Goal: Obtain resource: Obtain resource

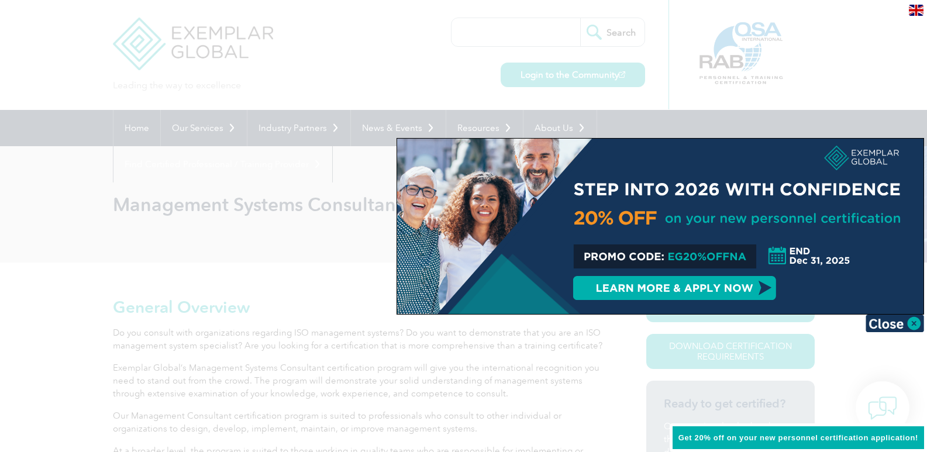
click at [324, 238] on div at bounding box center [463, 226] width 927 height 452
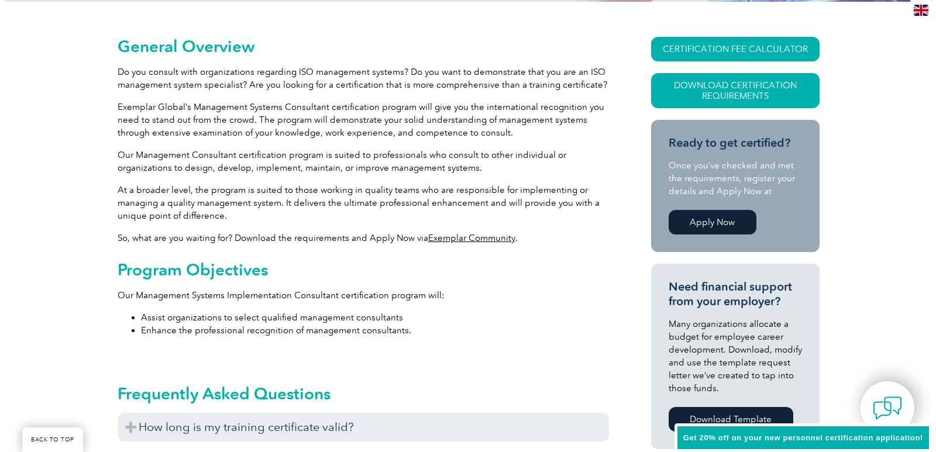
scroll to position [117, 0]
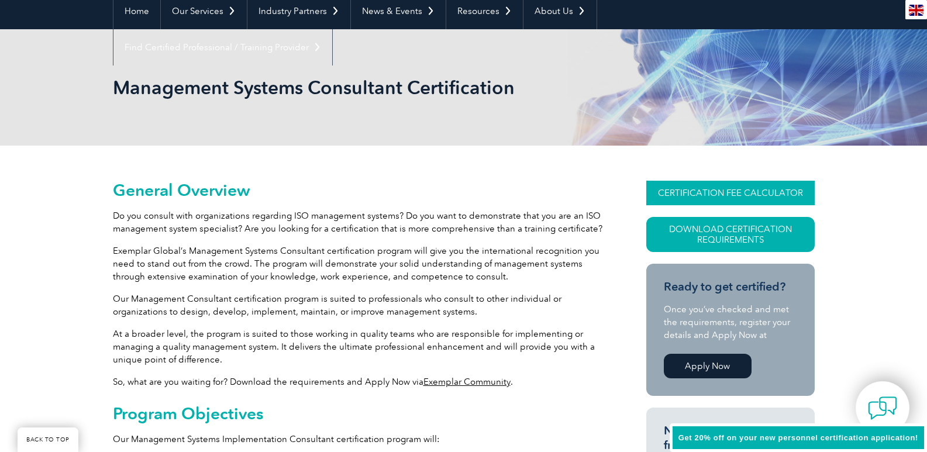
click at [771, 189] on link "CERTIFICATION FEE CALCULATOR" at bounding box center [731, 193] width 169 height 25
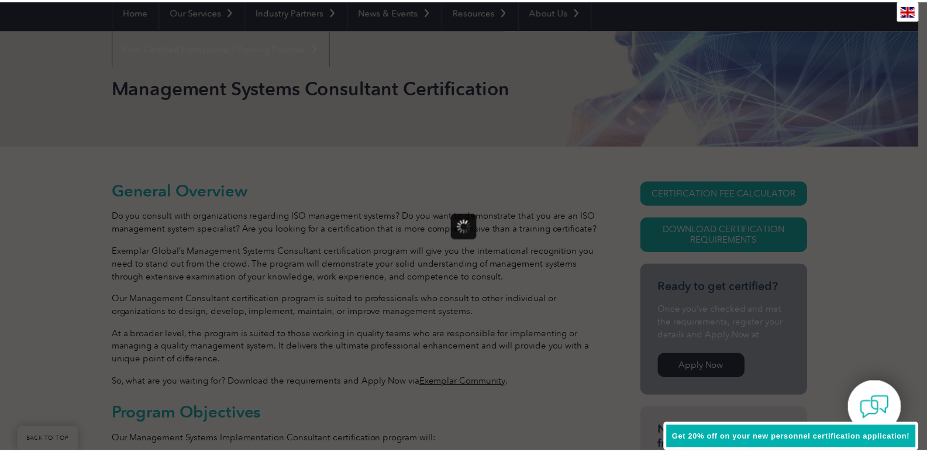
scroll to position [0, 0]
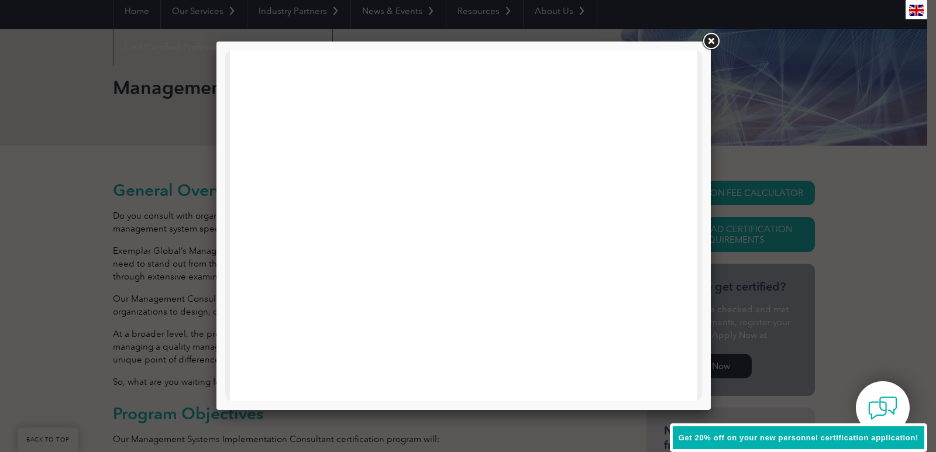
click at [712, 40] on link at bounding box center [710, 41] width 21 height 21
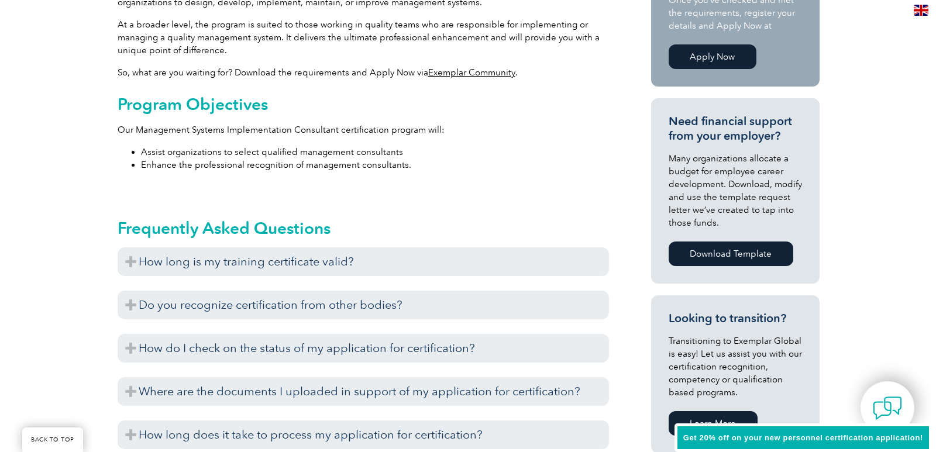
scroll to position [117, 0]
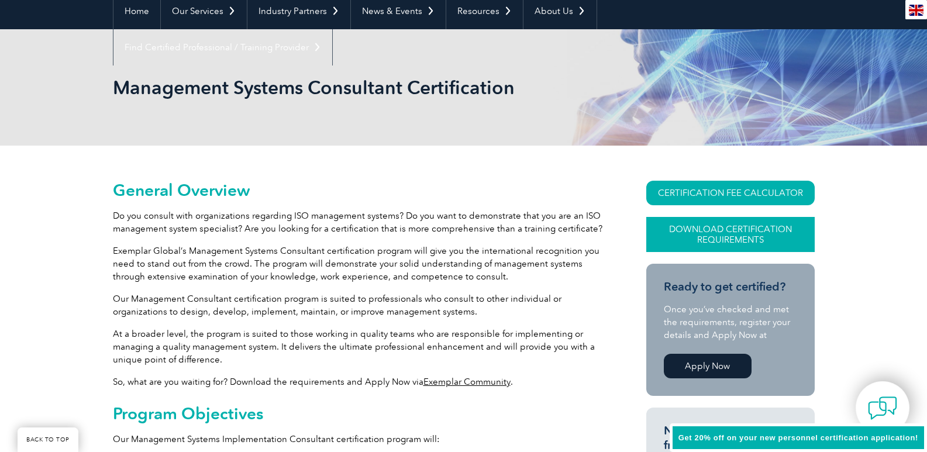
click at [748, 227] on link "Download Certification Requirements" at bounding box center [731, 234] width 169 height 35
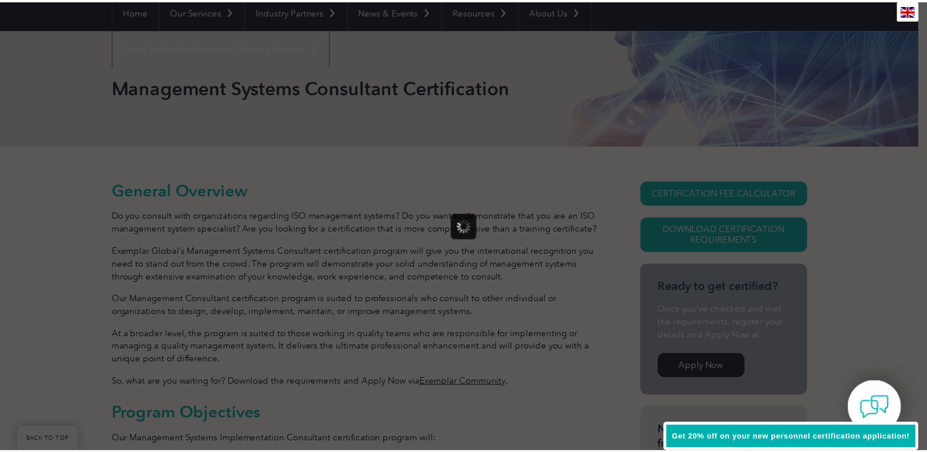
scroll to position [0, 0]
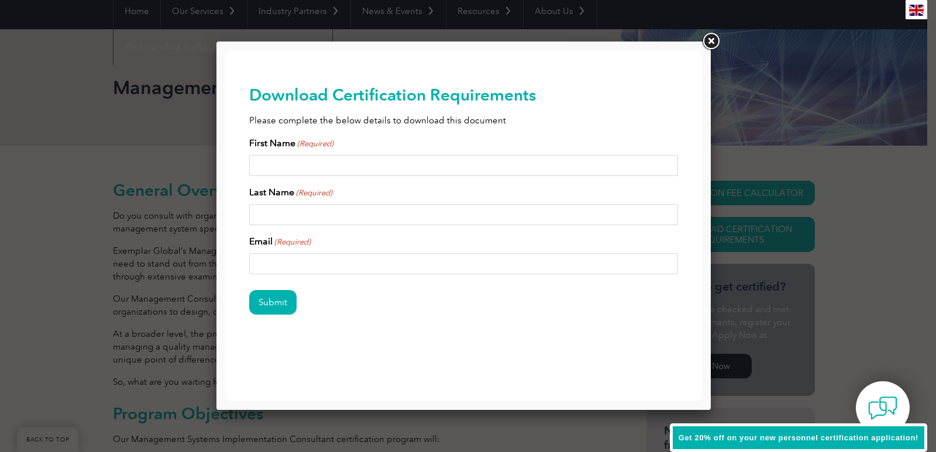
click at [713, 42] on link at bounding box center [710, 41] width 21 height 21
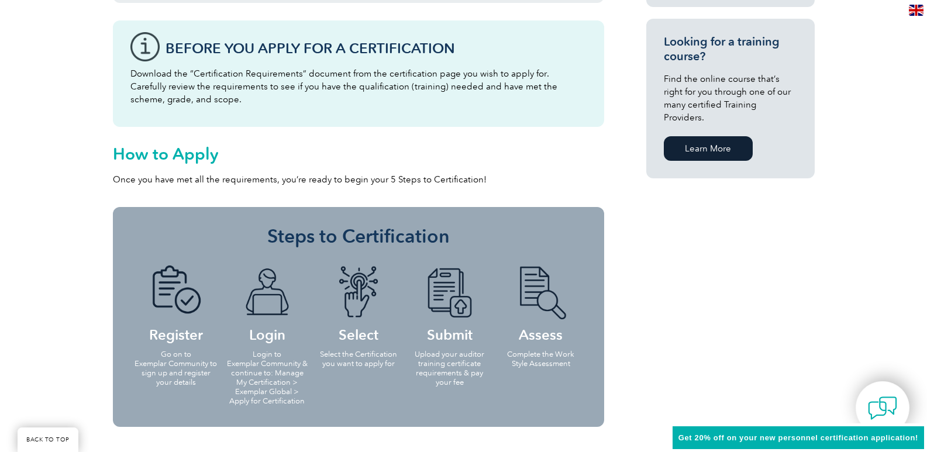
scroll to position [878, 0]
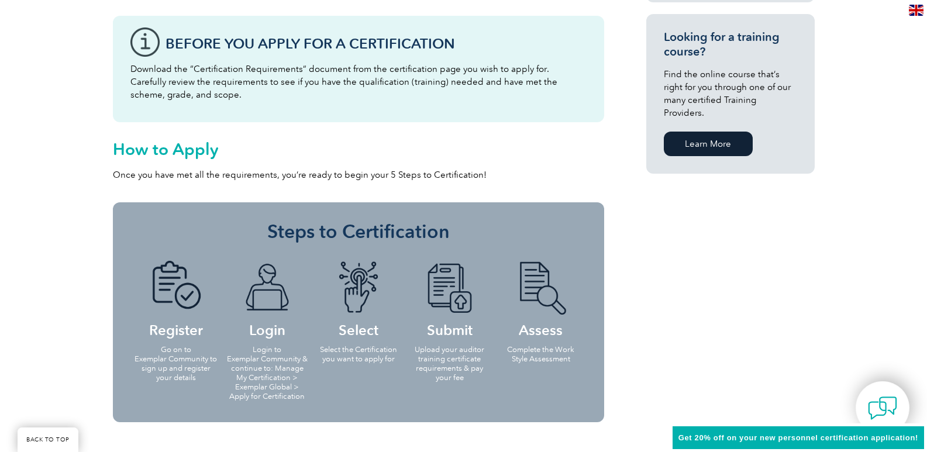
click at [359, 288] on img at bounding box center [359, 288] width 64 height 54
click at [362, 277] on img at bounding box center [359, 288] width 64 height 54
click at [260, 297] on img at bounding box center [267, 288] width 64 height 54
click at [173, 290] on img at bounding box center [176, 288] width 64 height 54
click at [470, 290] on img at bounding box center [450, 288] width 64 height 54
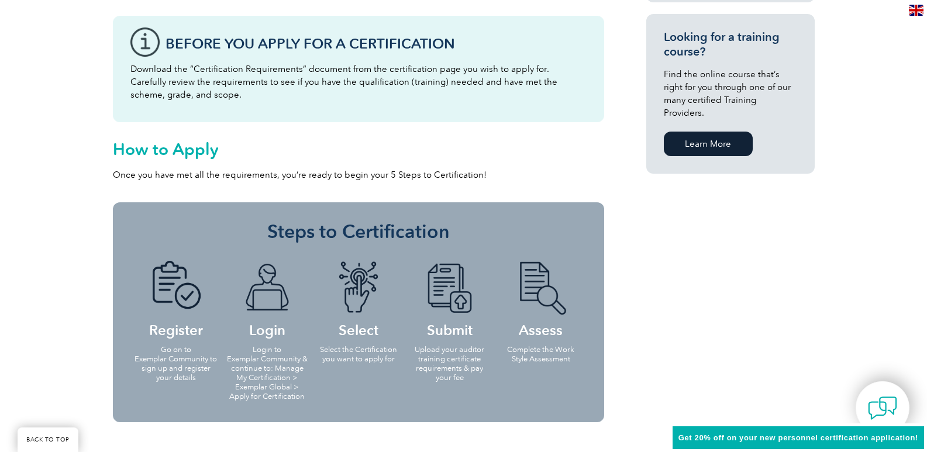
click at [530, 287] on img at bounding box center [541, 288] width 64 height 54
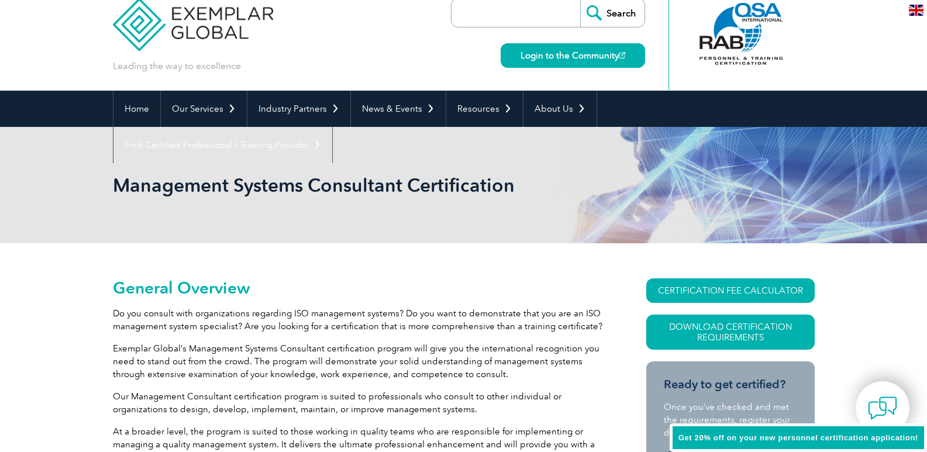
scroll to position [0, 0]
